Goal: Find contact information: Find contact information

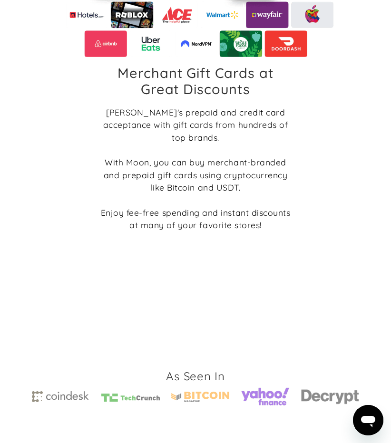
scroll to position [1912, 0]
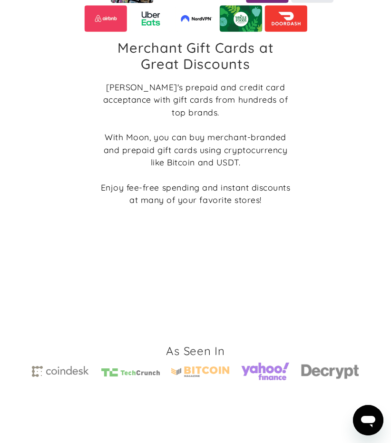
click at [182, 187] on div "[PERSON_NAME]'s prepaid and credit card acceptance with gift cards from hundred…" at bounding box center [195, 144] width 190 height 126
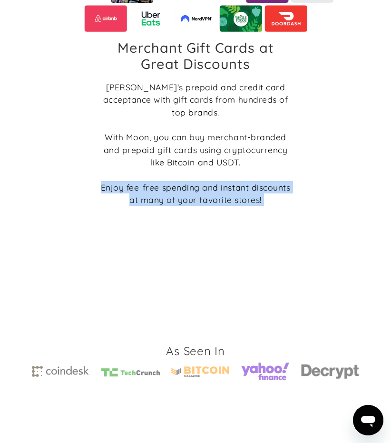
click at [182, 187] on div "[PERSON_NAME]'s prepaid and credit card acceptance with gift cards from hundred…" at bounding box center [195, 144] width 190 height 126
click at [182, 208] on div "Merchant Gift Cards at Great Discounts Boost Moon's prepaid and credit card acc…" at bounding box center [195, 33] width 327 height 482
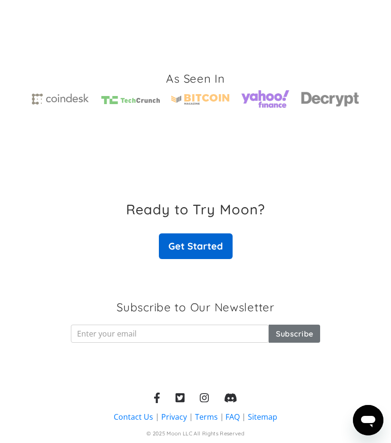
scroll to position [2219, 0]
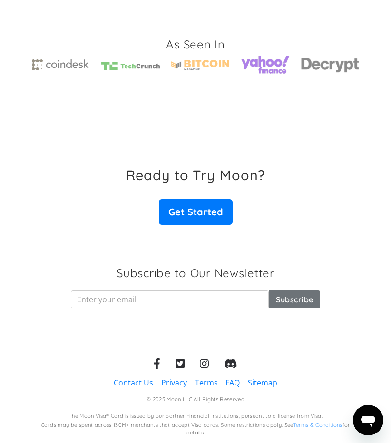
click at [136, 386] on link "Contact Us" at bounding box center [133, 383] width 39 height 10
